Goal: Check status: Check status

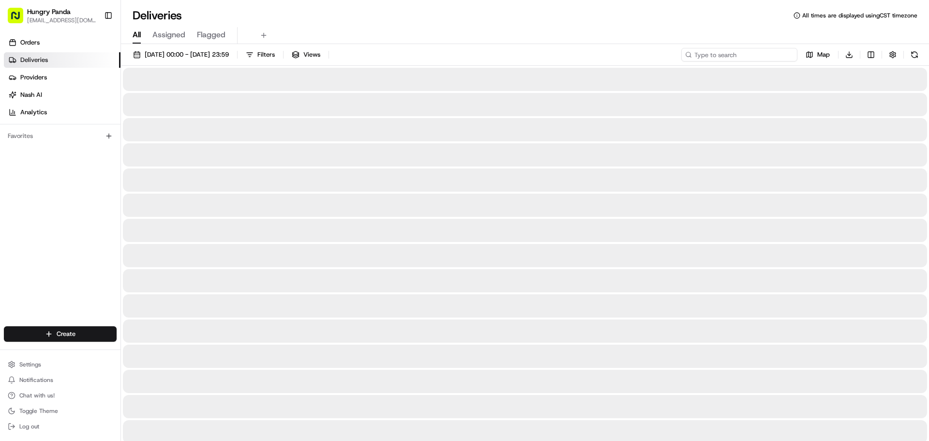
click at [735, 56] on input at bounding box center [739, 55] width 116 height 14
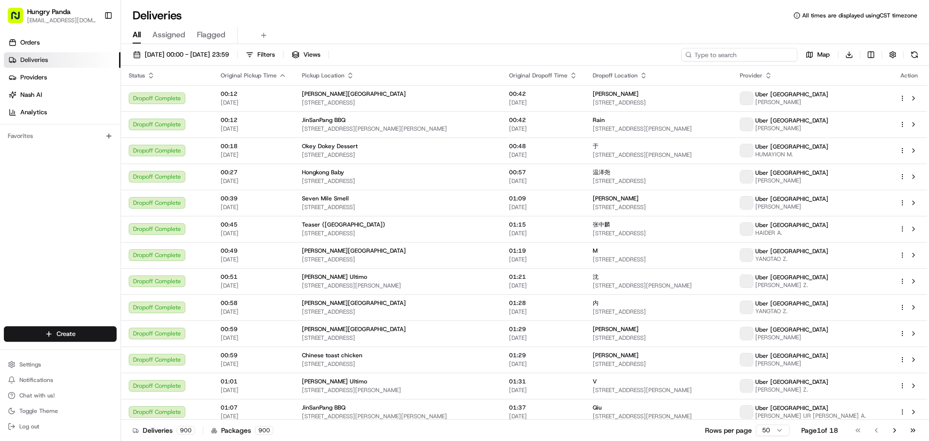
paste input "167863660565474252755"
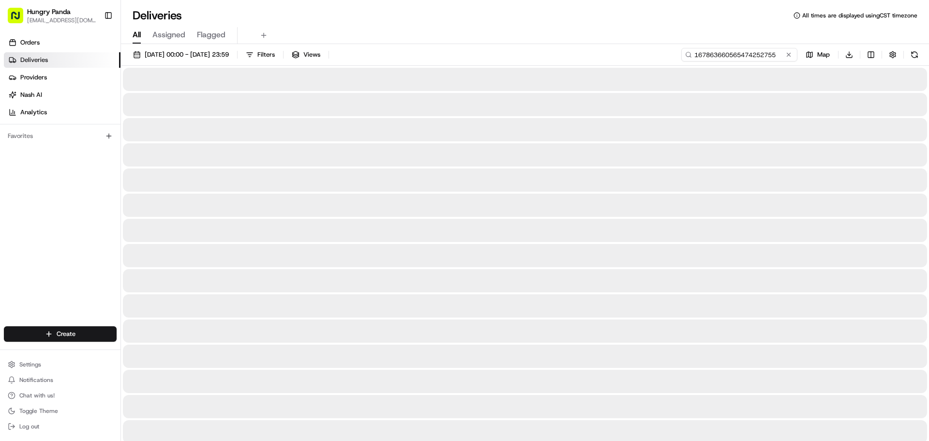
type input "167863660565474252755"
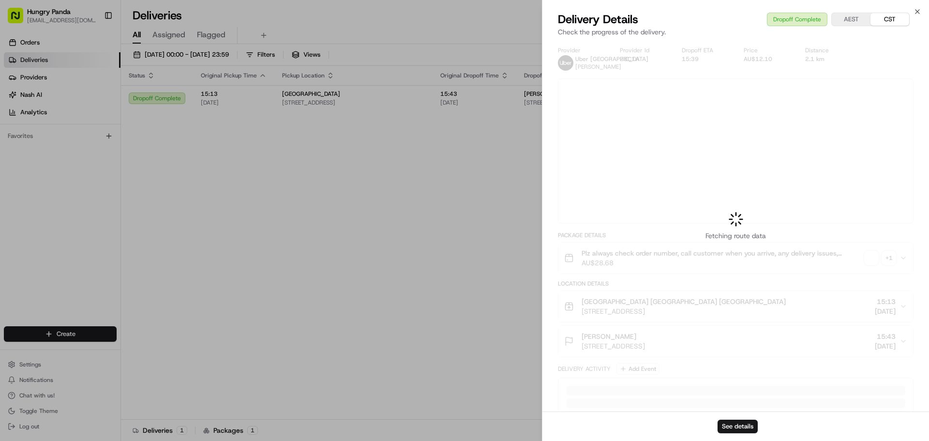
click at [827, 97] on div at bounding box center [464, 220] width 929 height 441
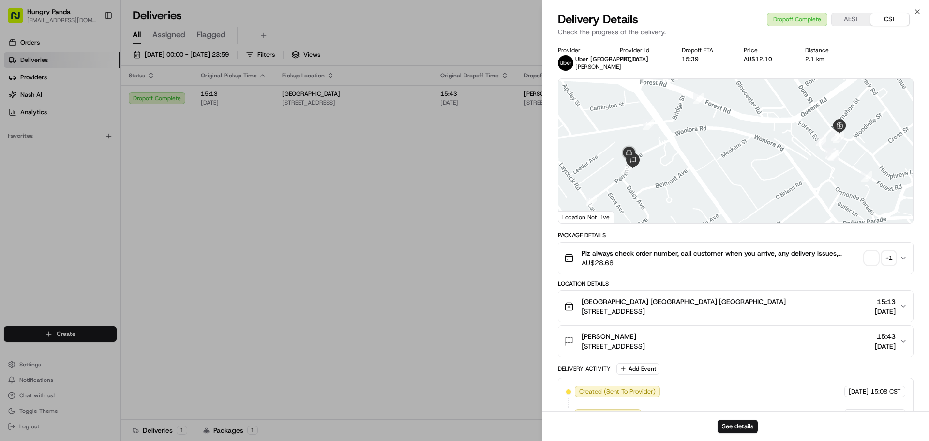
click at [867, 254] on span "button" at bounding box center [871, 258] width 14 height 14
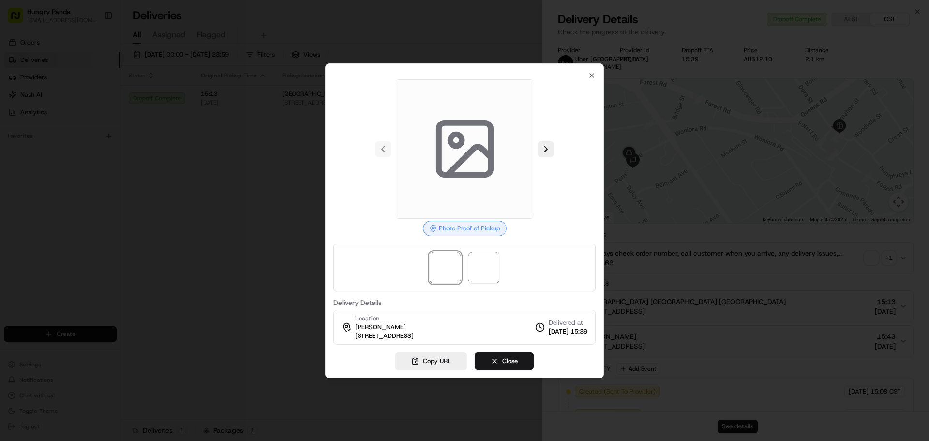
click at [505, 270] on div at bounding box center [464, 267] width 262 height 47
click at [495, 269] on span at bounding box center [483, 267] width 31 height 31
click at [494, 268] on span at bounding box center [483, 267] width 31 height 31
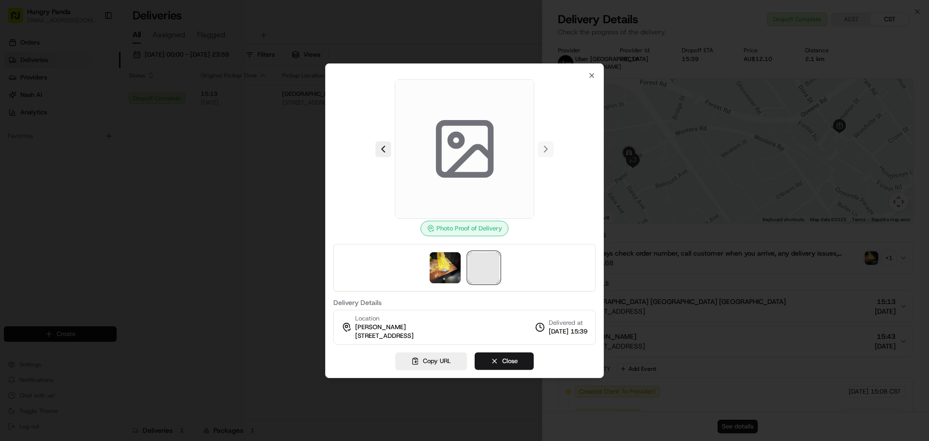
click at [493, 266] on span at bounding box center [483, 267] width 31 height 31
click at [492, 266] on span at bounding box center [483, 267] width 31 height 31
click at [429, 262] on img at bounding box center [444, 267] width 31 height 31
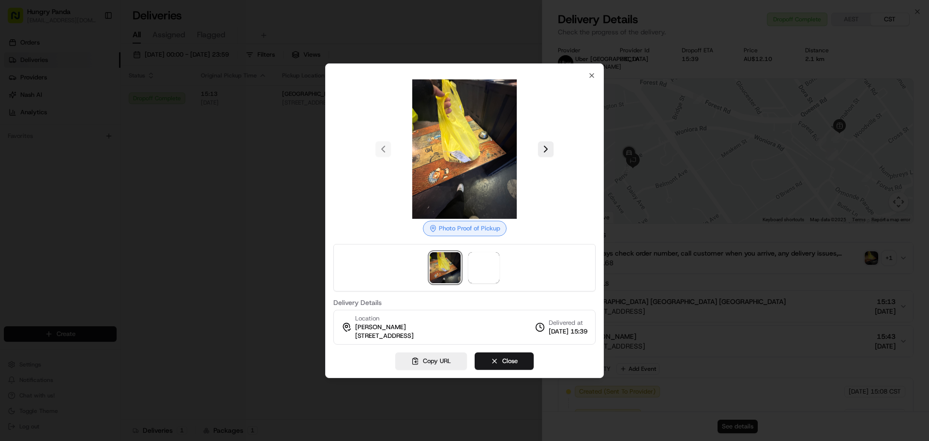
click at [453, 269] on img at bounding box center [444, 267] width 31 height 31
click at [486, 264] on span at bounding box center [483, 267] width 31 height 31
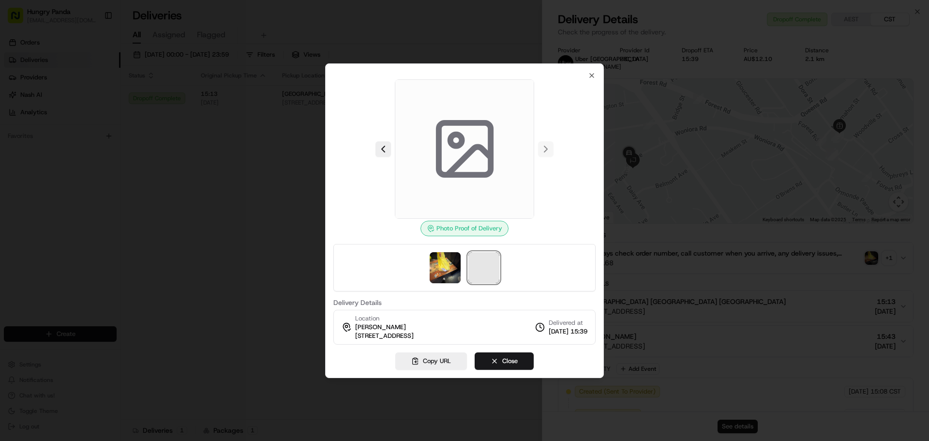
click at [486, 264] on span at bounding box center [483, 267] width 31 height 31
